Goal: Navigation & Orientation: Find specific page/section

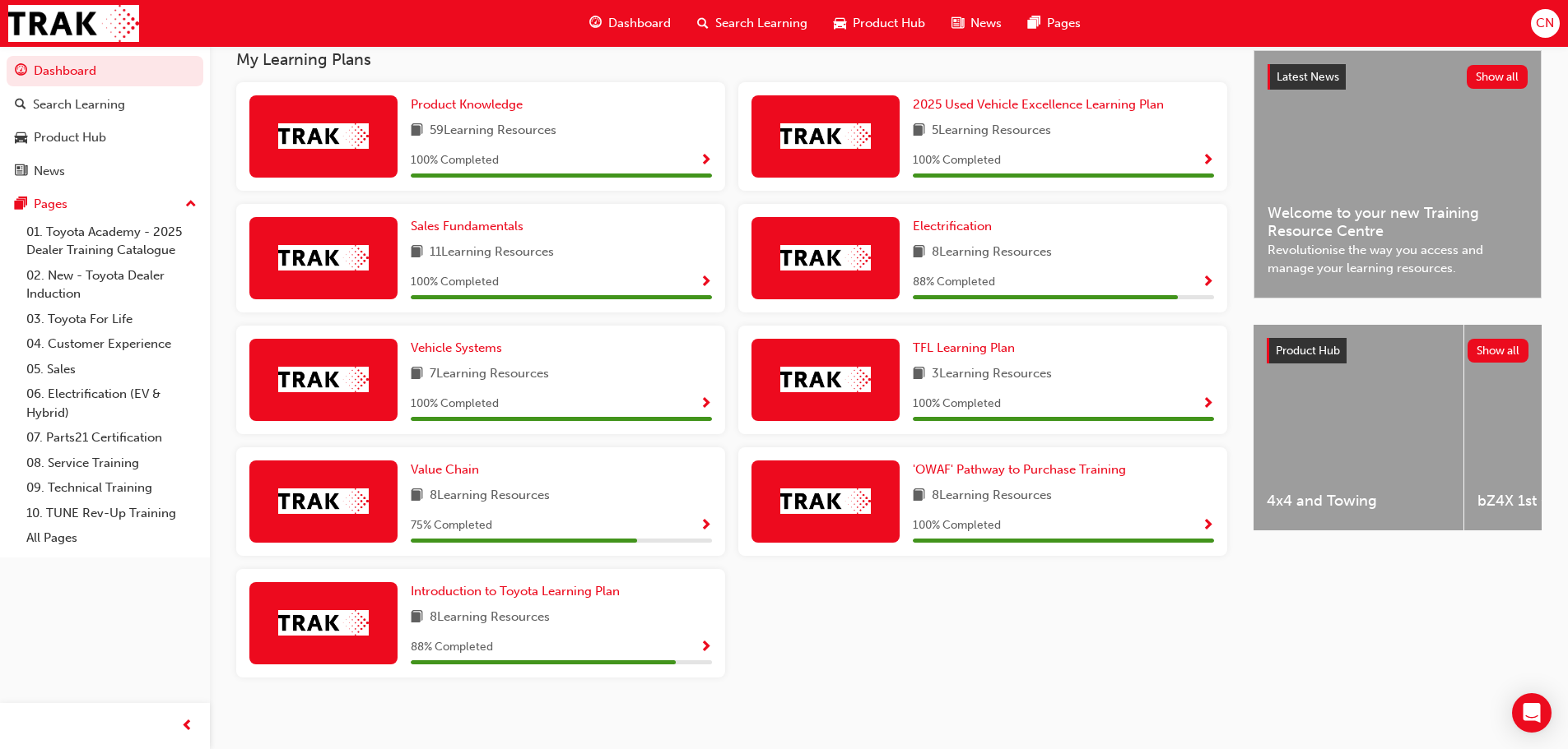
scroll to position [366, 0]
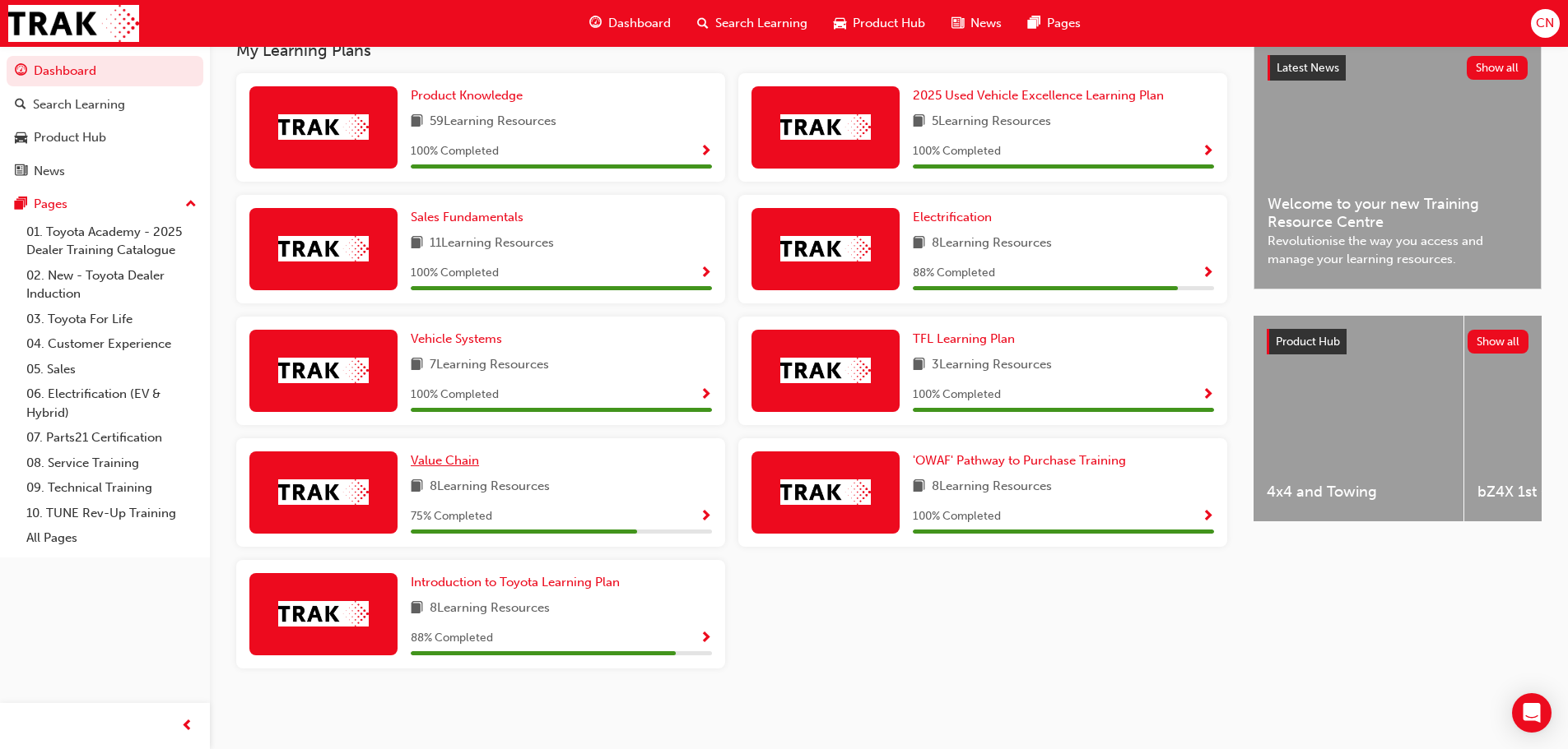
click at [448, 463] on span "Value Chain" at bounding box center [445, 461] width 68 height 15
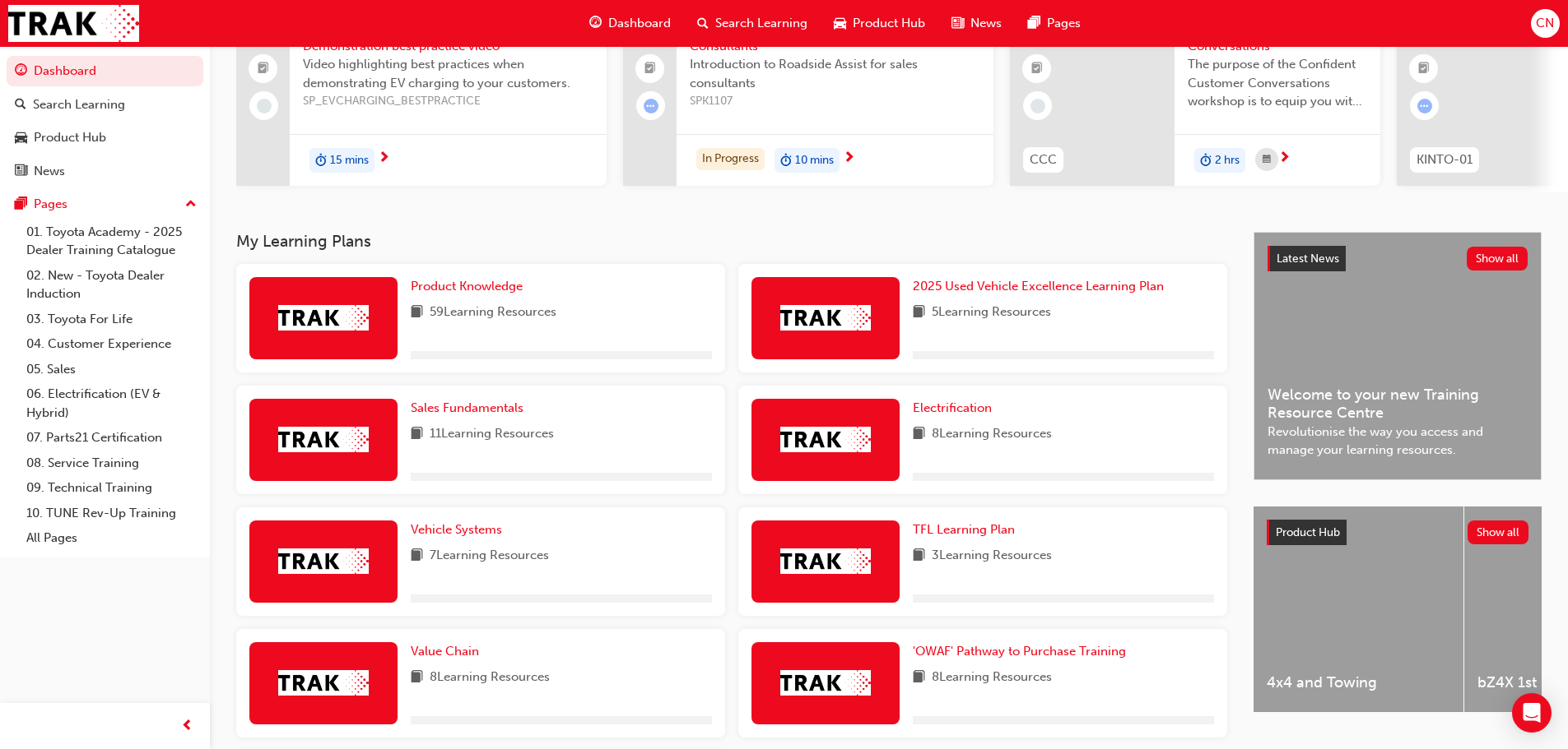
scroll to position [366, 0]
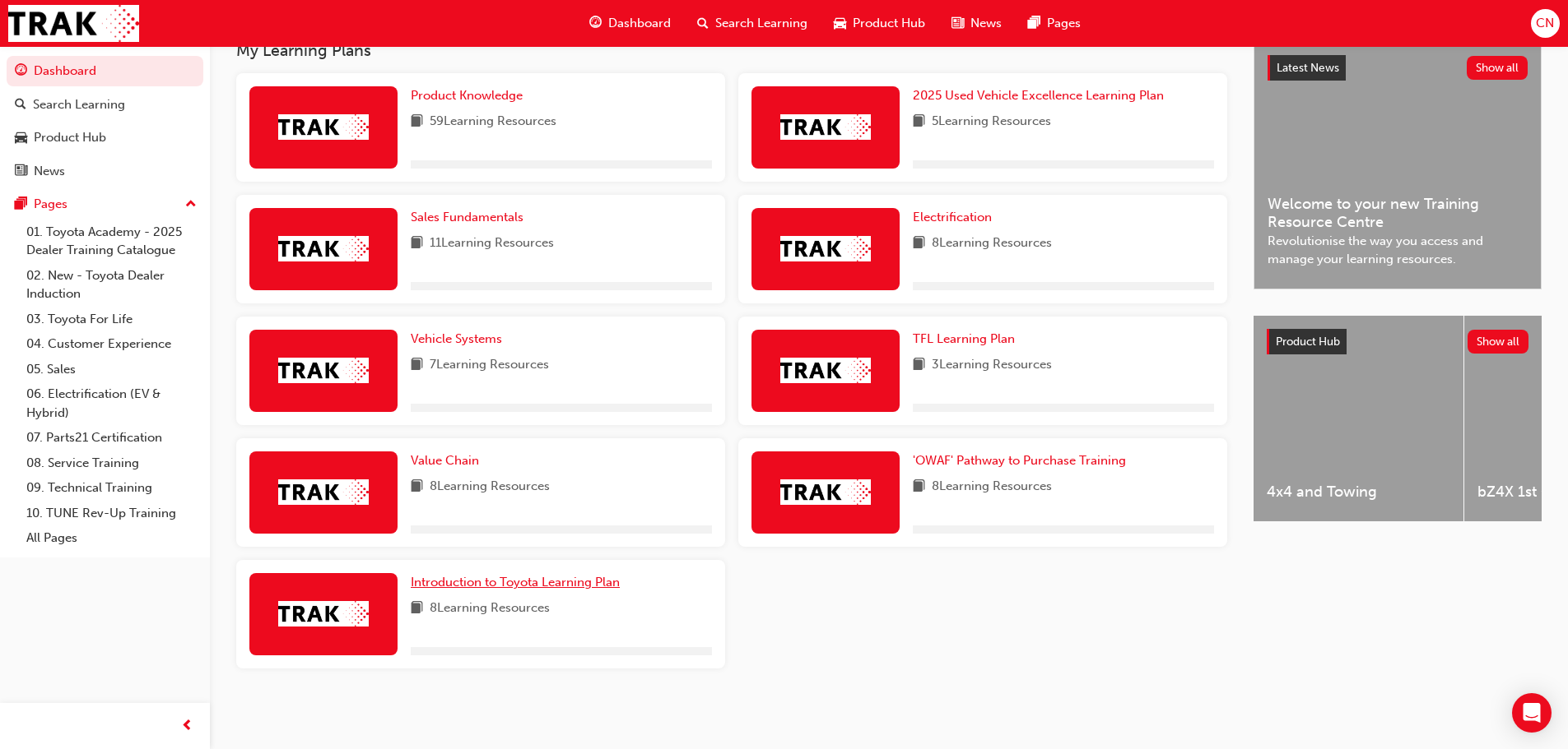
click at [505, 583] on span "Introduction to Toyota Learning Plan" at bounding box center [515, 582] width 209 height 15
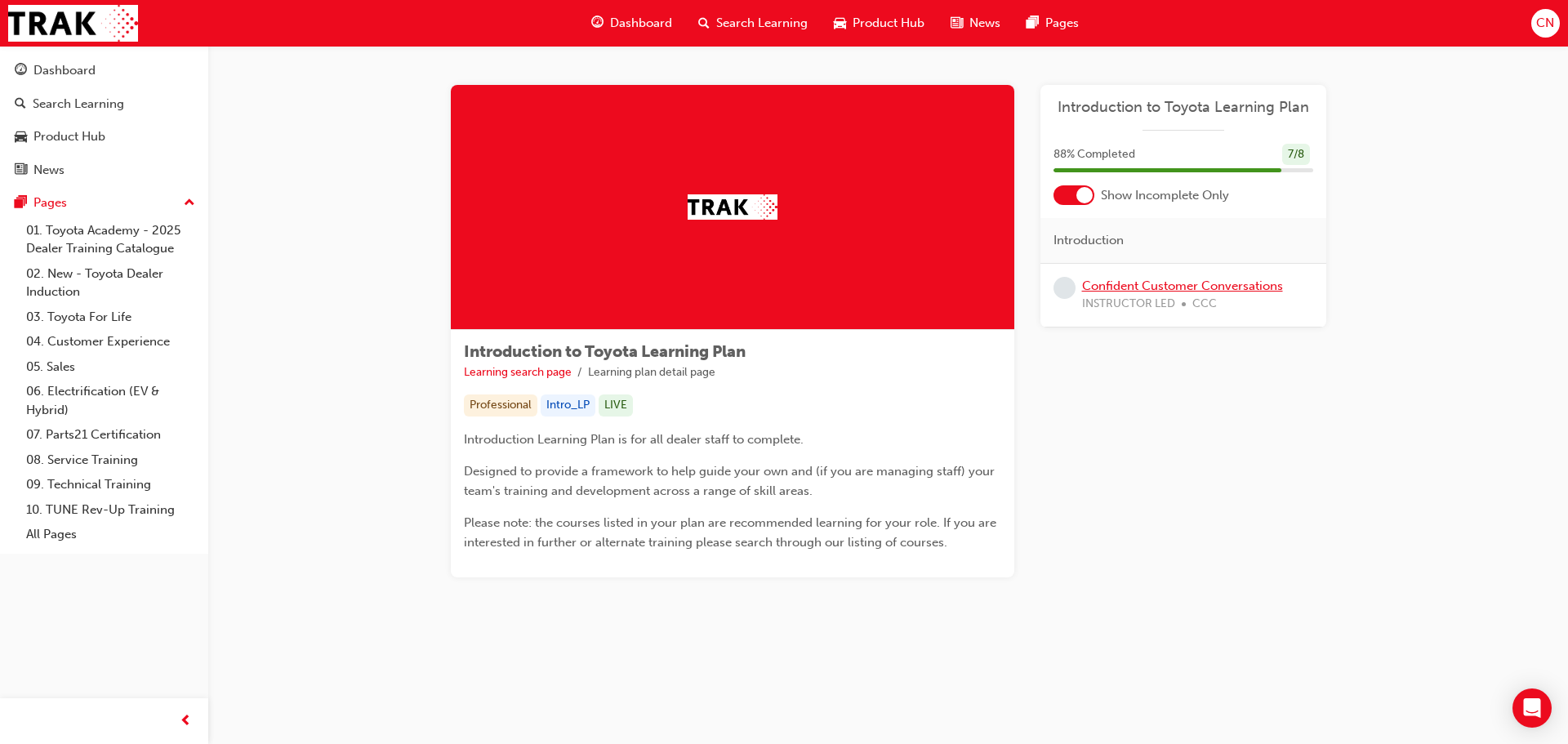
click at [1241, 291] on link "Confident Customer Conversations" at bounding box center [1182, 286] width 201 height 15
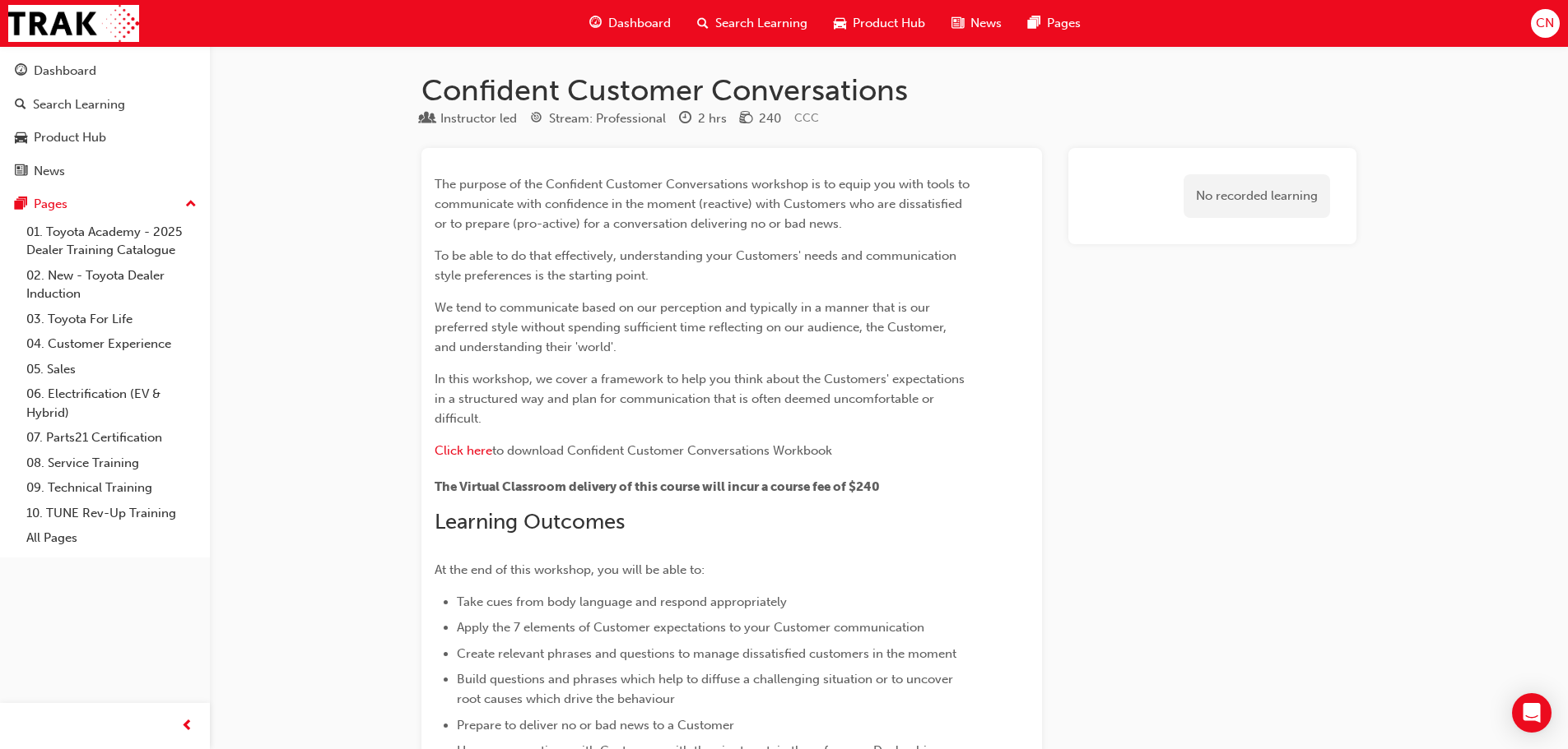
click at [655, 31] on span "Dashboard" at bounding box center [640, 23] width 63 height 19
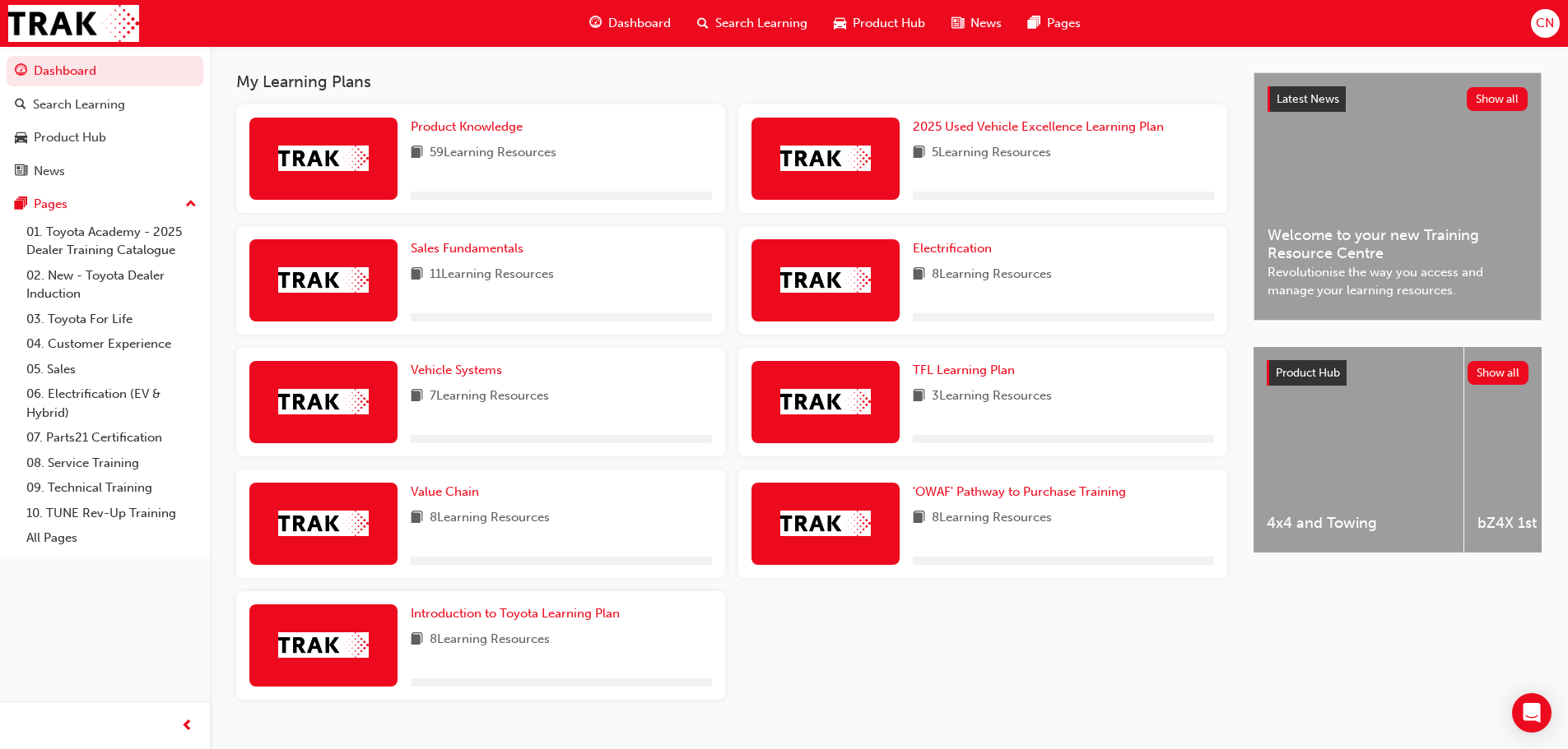
scroll to position [329, 0]
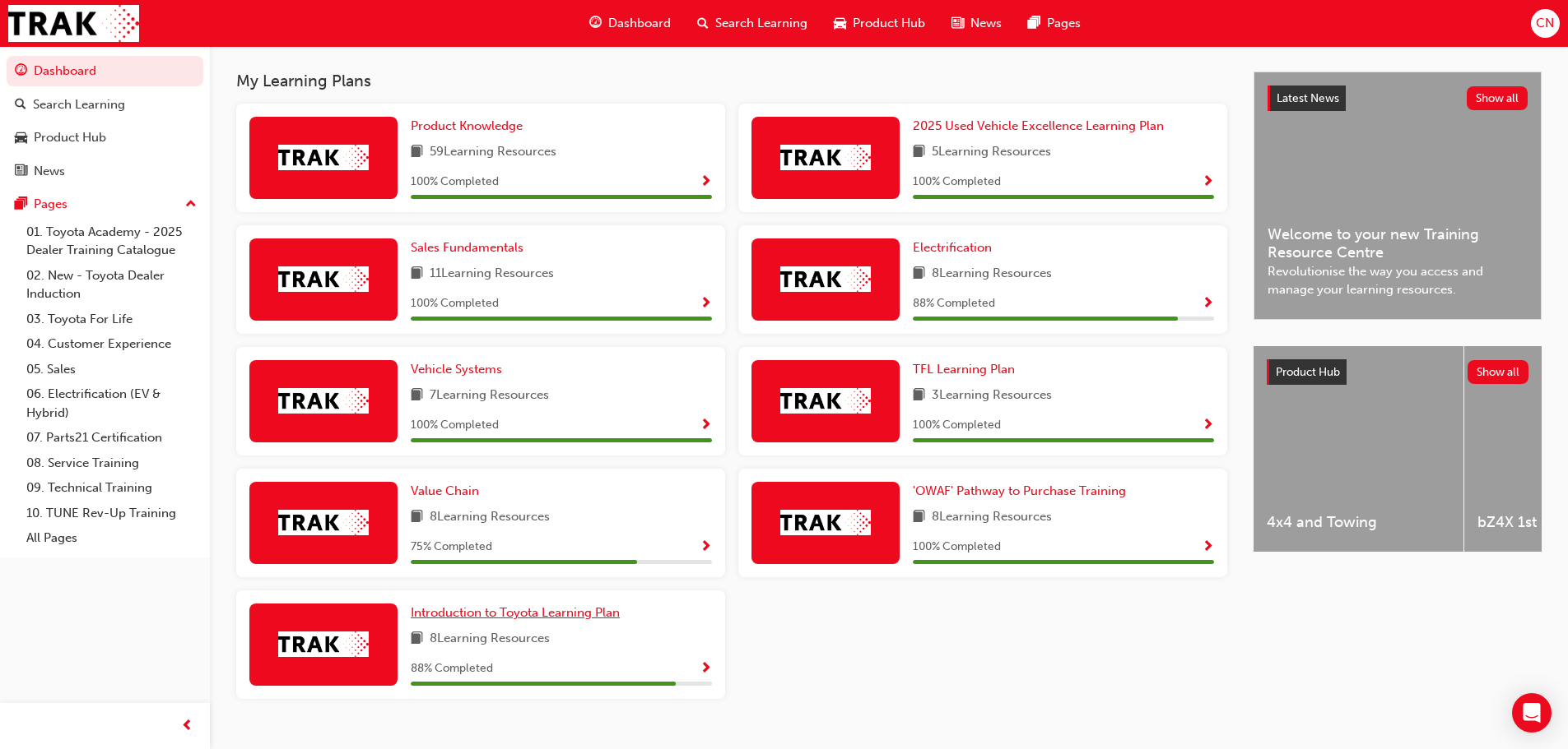
click at [525, 616] on span "Introduction to Toyota Learning Plan" at bounding box center [515, 613] width 209 height 15
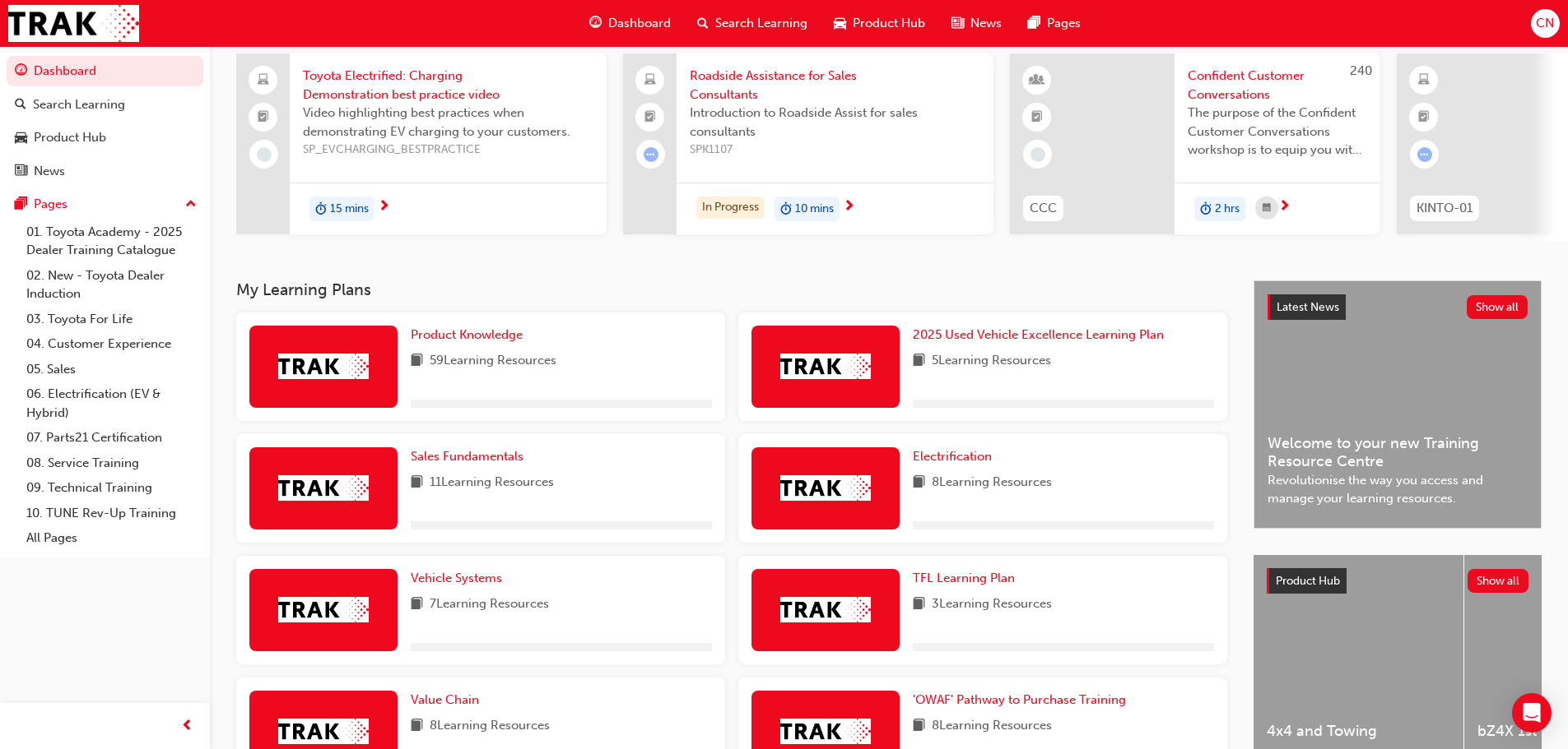
scroll to position [329, 0]
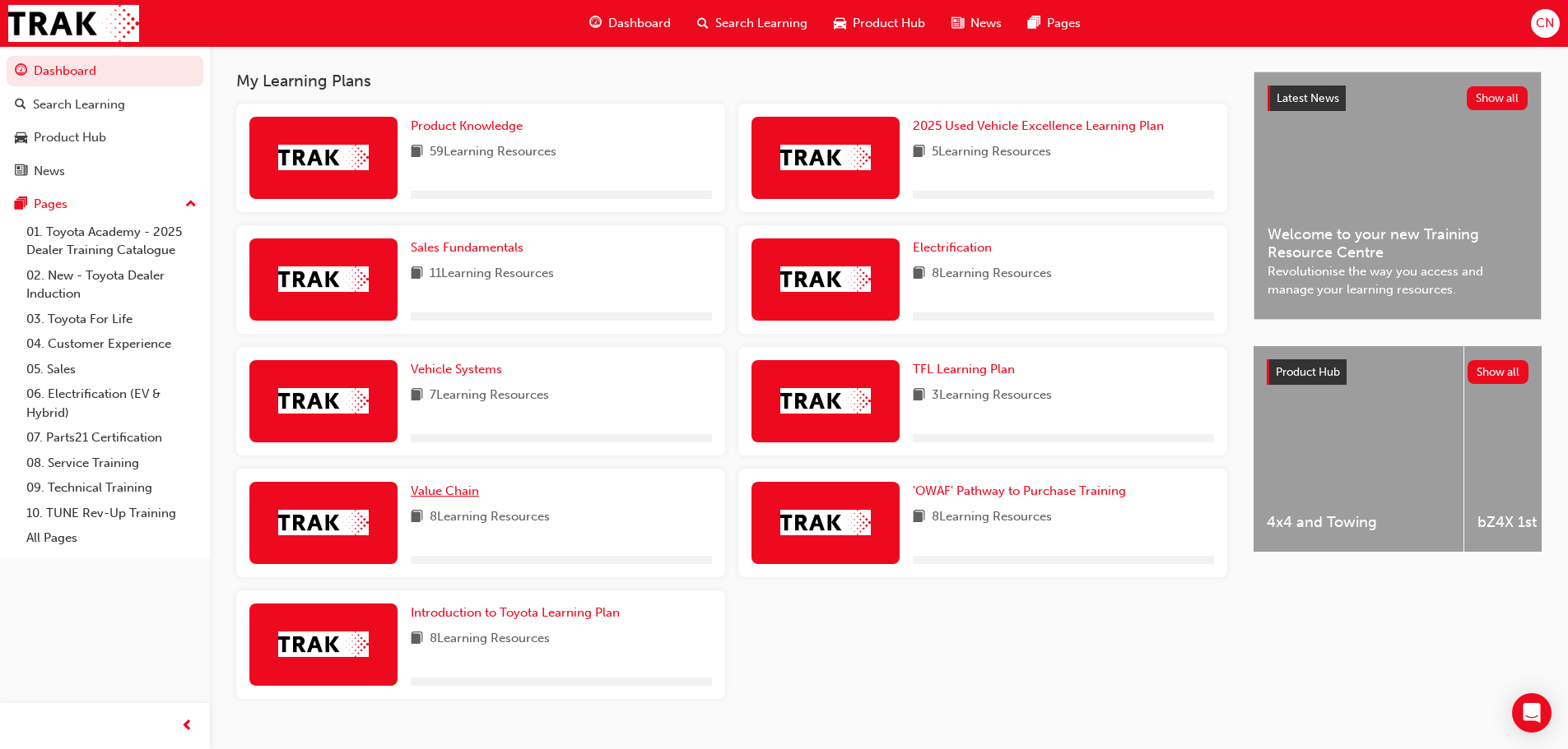
click at [459, 499] on span "Value Chain" at bounding box center [445, 491] width 68 height 15
